Goal: Navigation & Orientation: Understand site structure

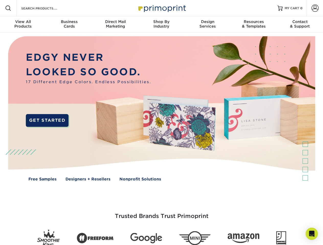
click at [161, 123] on img at bounding box center [161, 113] width 319 height 160
click at [8, 8] on span at bounding box center [8, 8] width 6 height 6
click at [315, 8] on span at bounding box center [314, 8] width 7 height 7
click at [23, 25] on div "View All Products" at bounding box center [23, 23] width 46 height 9
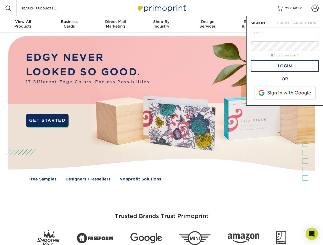
click at [69, 25] on div "Business Cards" at bounding box center [69, 23] width 46 height 9
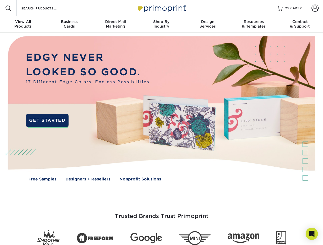
click at [115, 25] on div "Direct Mail Marketing" at bounding box center [115, 23] width 46 height 9
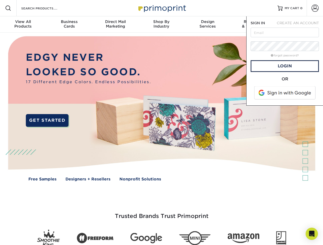
click at [161, 25] on div "Shop By Industry" at bounding box center [161, 23] width 46 height 9
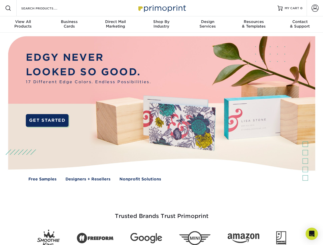
click at [208, 25] on div "Design Services" at bounding box center [208, 23] width 46 height 9
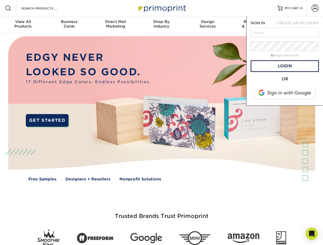
click at [254, 25] on span "SIGN IN" at bounding box center [257, 23] width 14 height 4
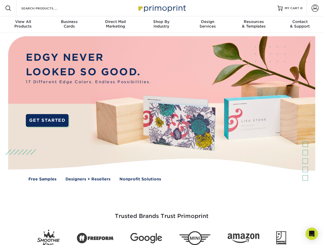
click at [300, 25] on div "Contact & Support" at bounding box center [300, 23] width 46 height 9
